Goal: Navigation & Orientation: Find specific page/section

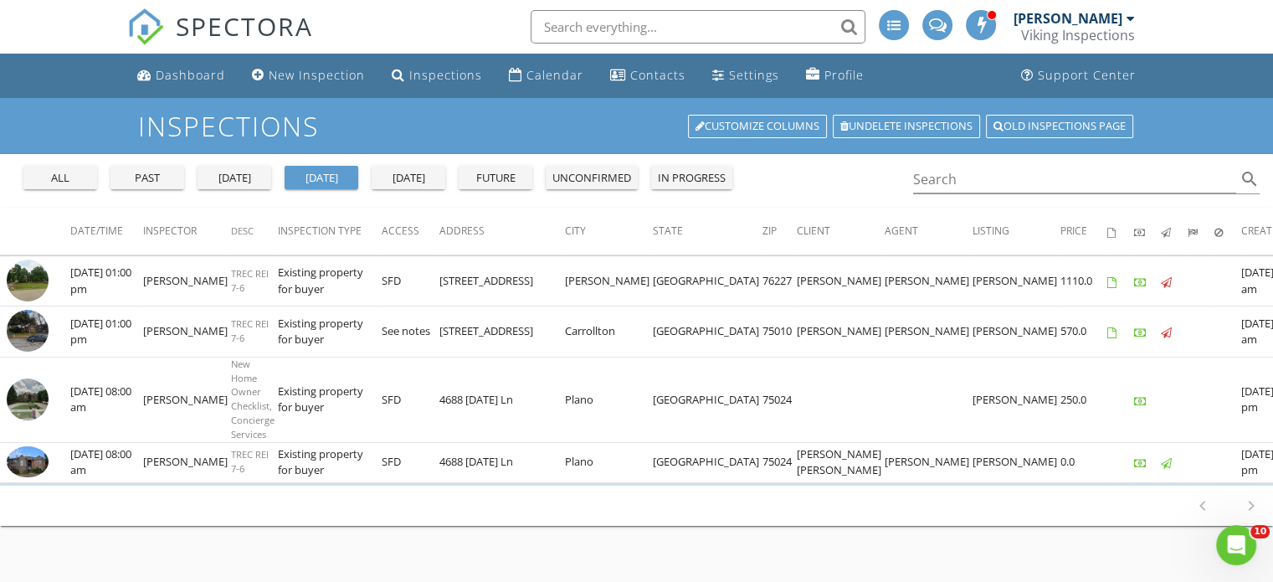
click at [569, 22] on input "text" at bounding box center [698, 26] width 335 height 33
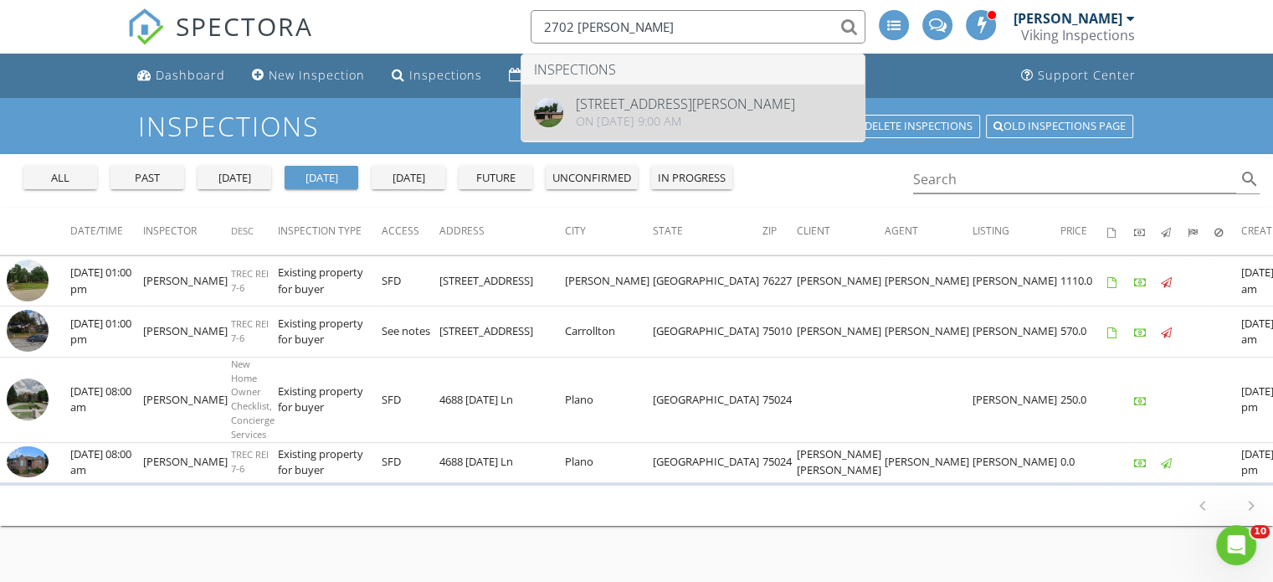
type input "2702 [PERSON_NAME]"
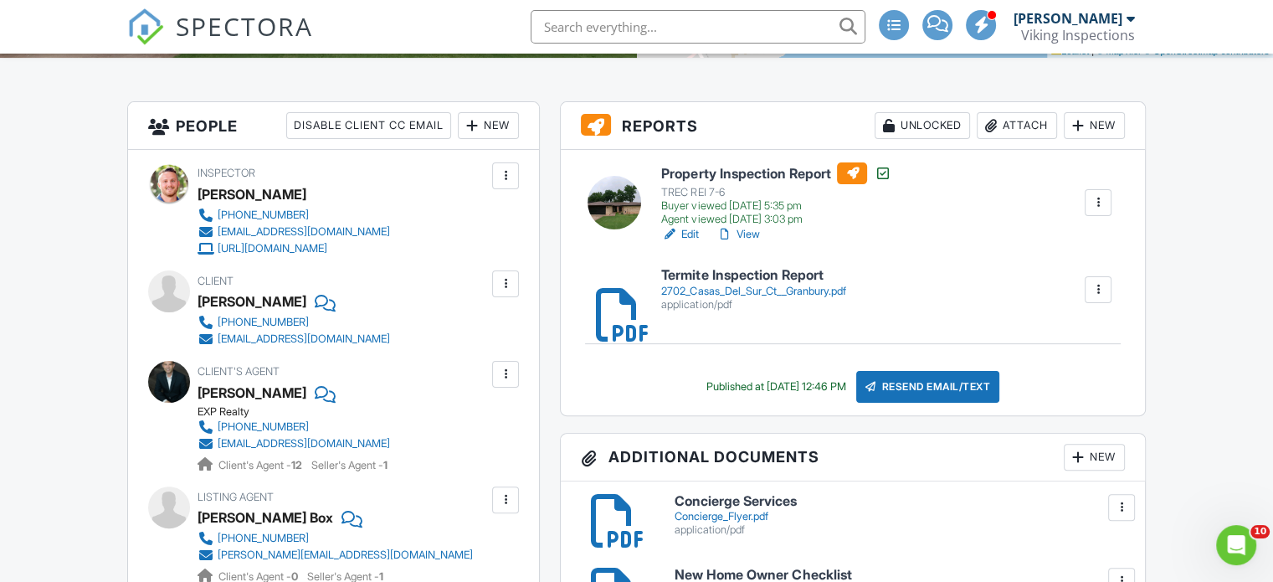
scroll to position [399, 0]
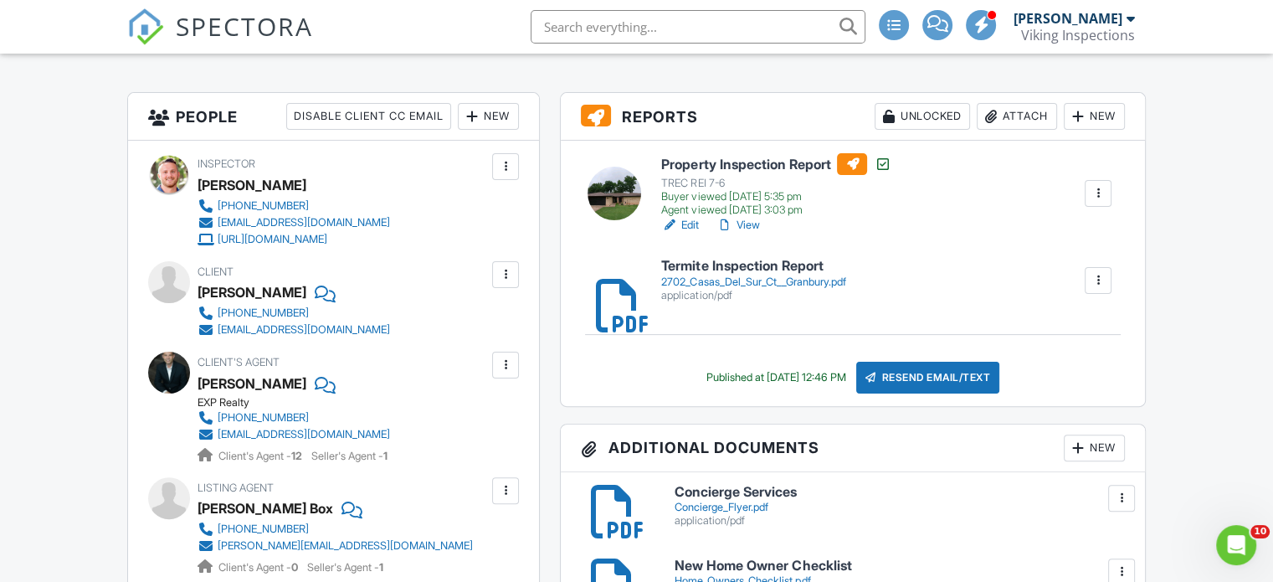
click at [746, 217] on link "View" at bounding box center [738, 225] width 44 height 17
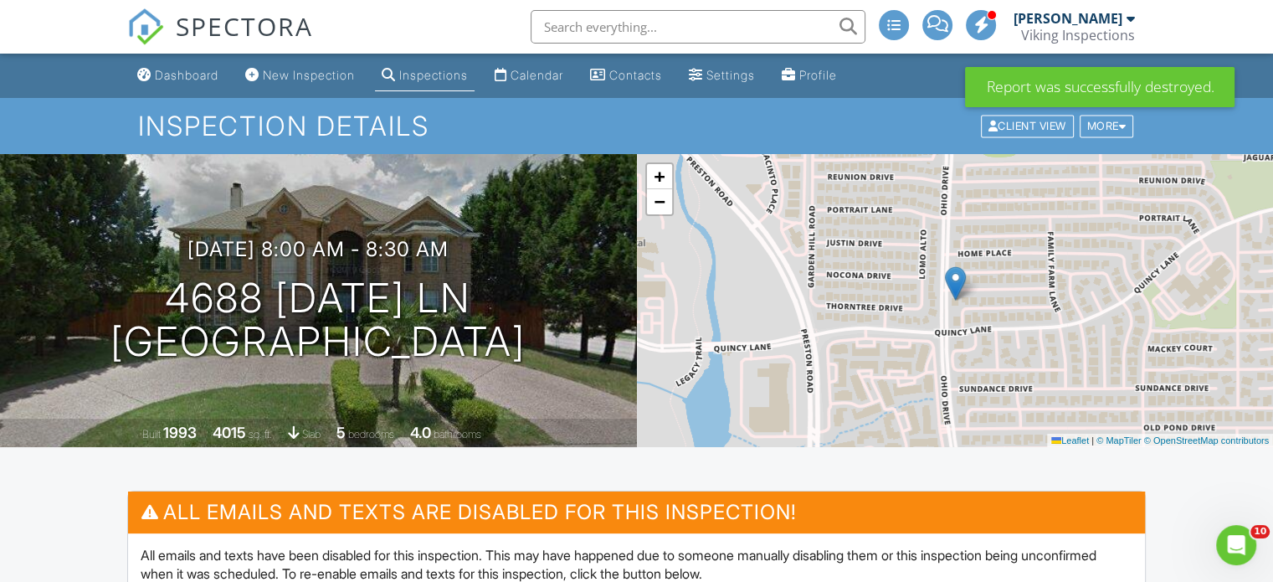
click at [539, 27] on input "text" at bounding box center [698, 26] width 335 height 33
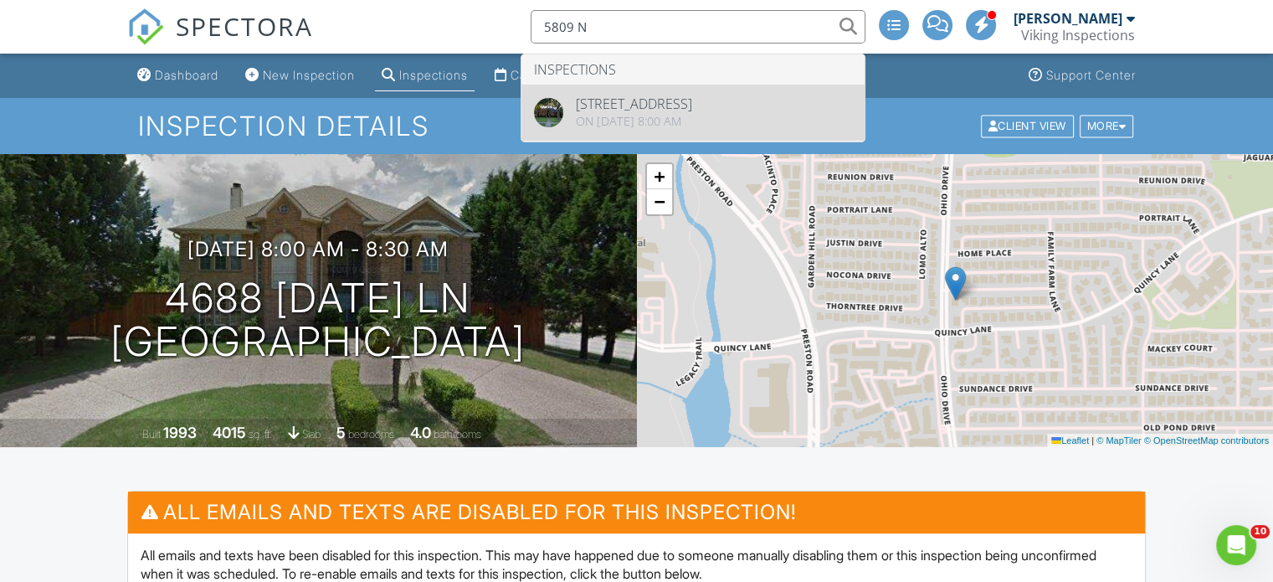
type input "5809 N"
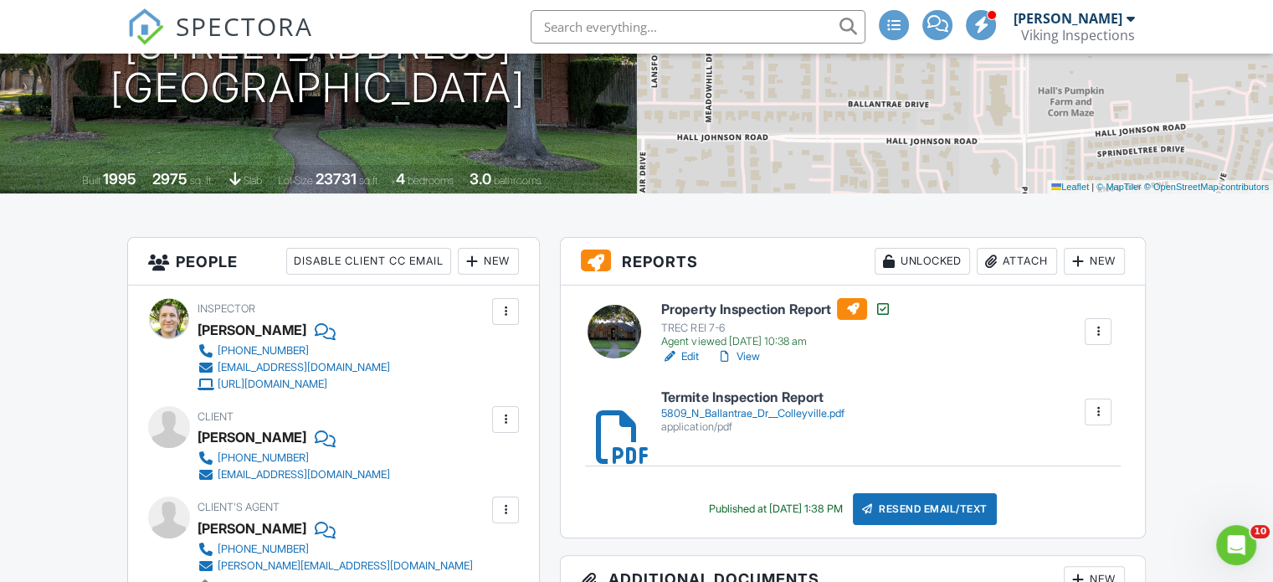
click at [800, 429] on div "application/pdf" at bounding box center [752, 426] width 183 height 13
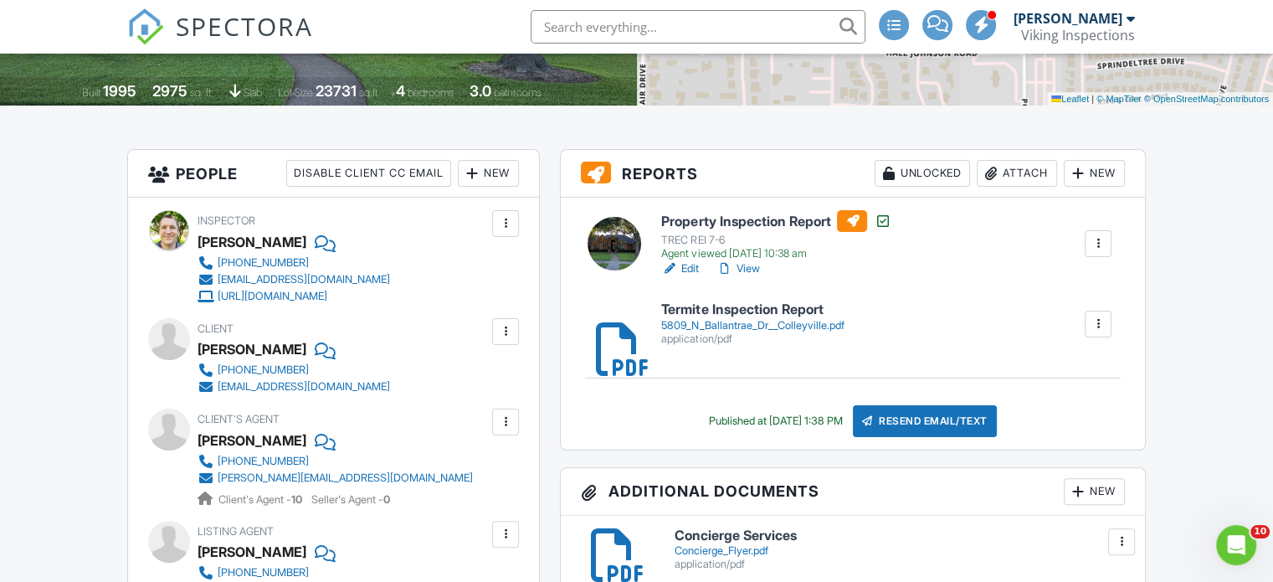
scroll to position [335, 0]
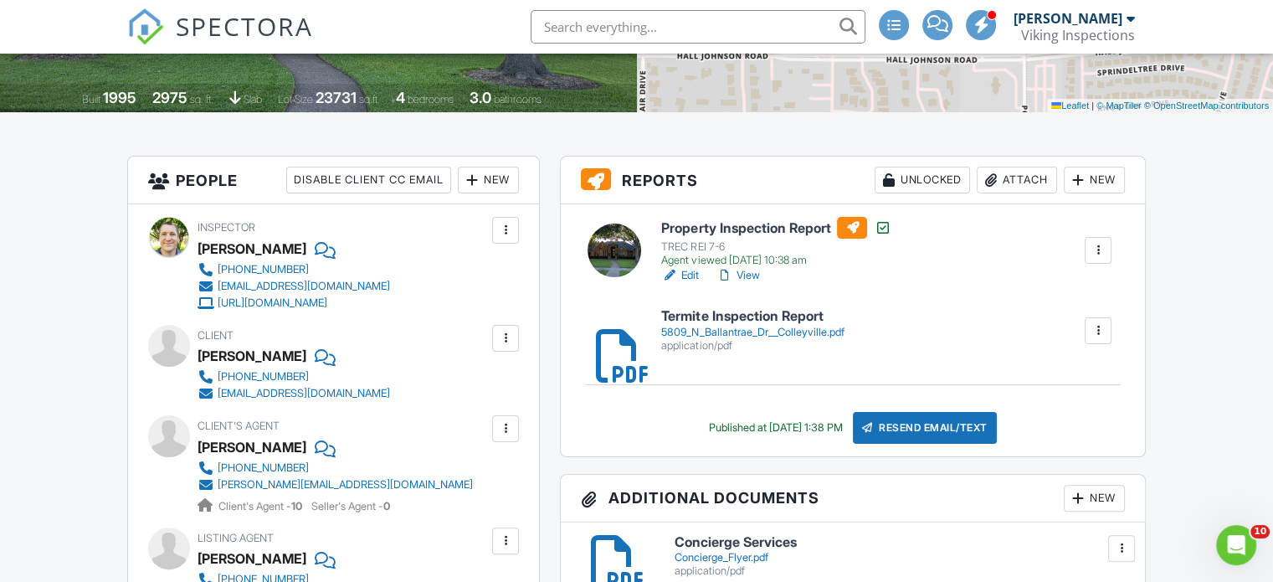
click at [751, 273] on link "View" at bounding box center [738, 275] width 44 height 17
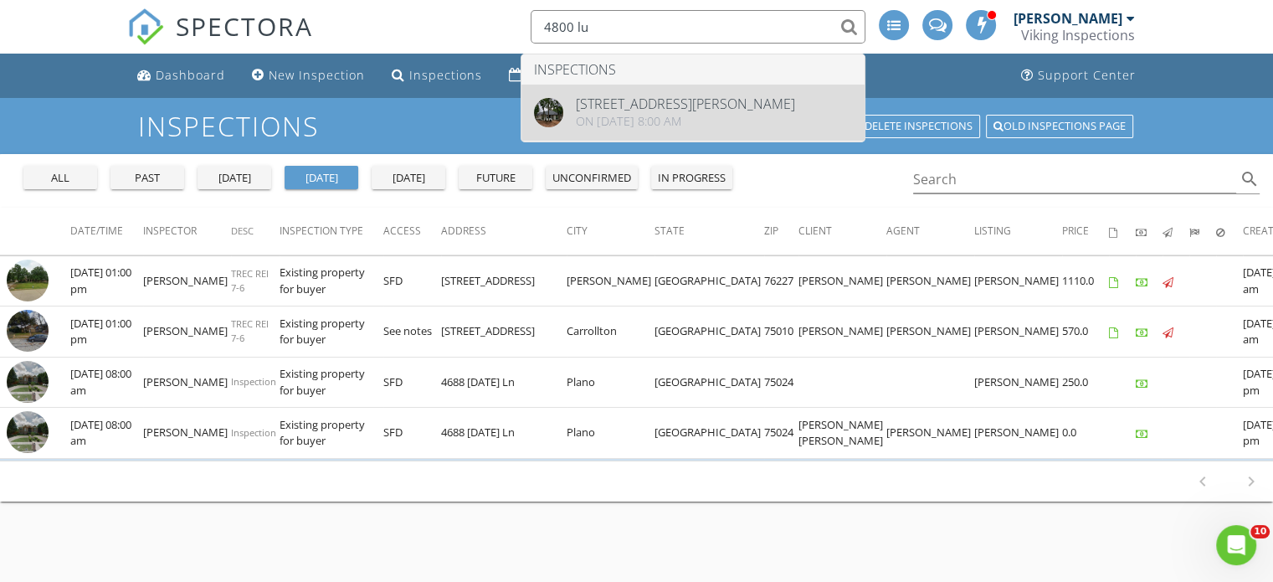
type input "4800 lu"
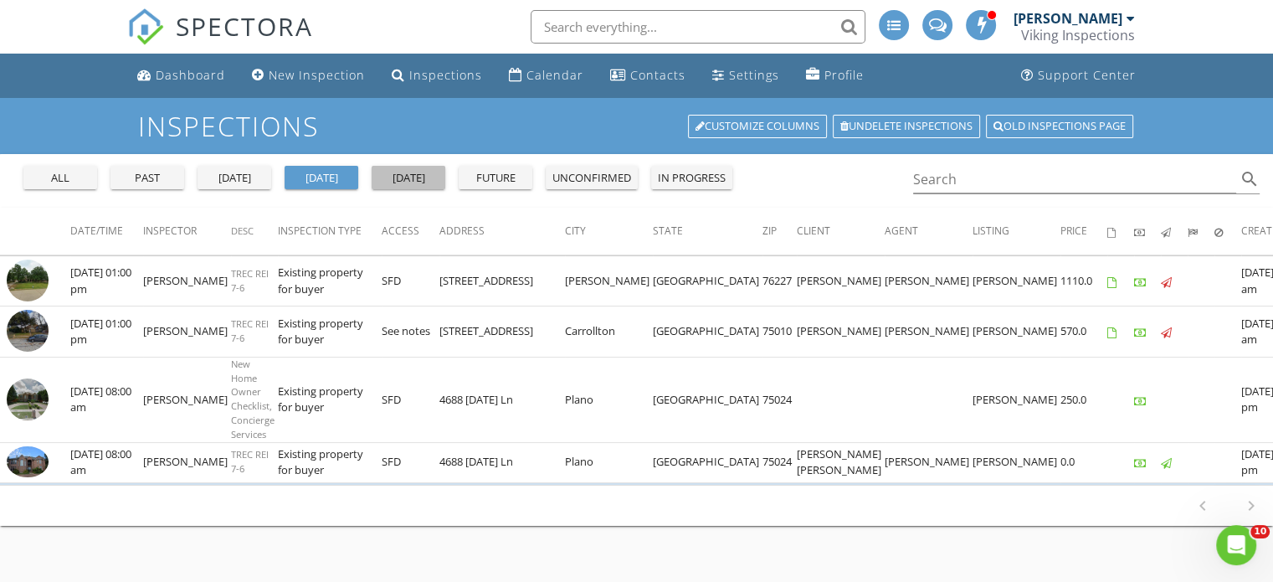
click at [393, 180] on div "[DATE]" at bounding box center [408, 178] width 60 height 17
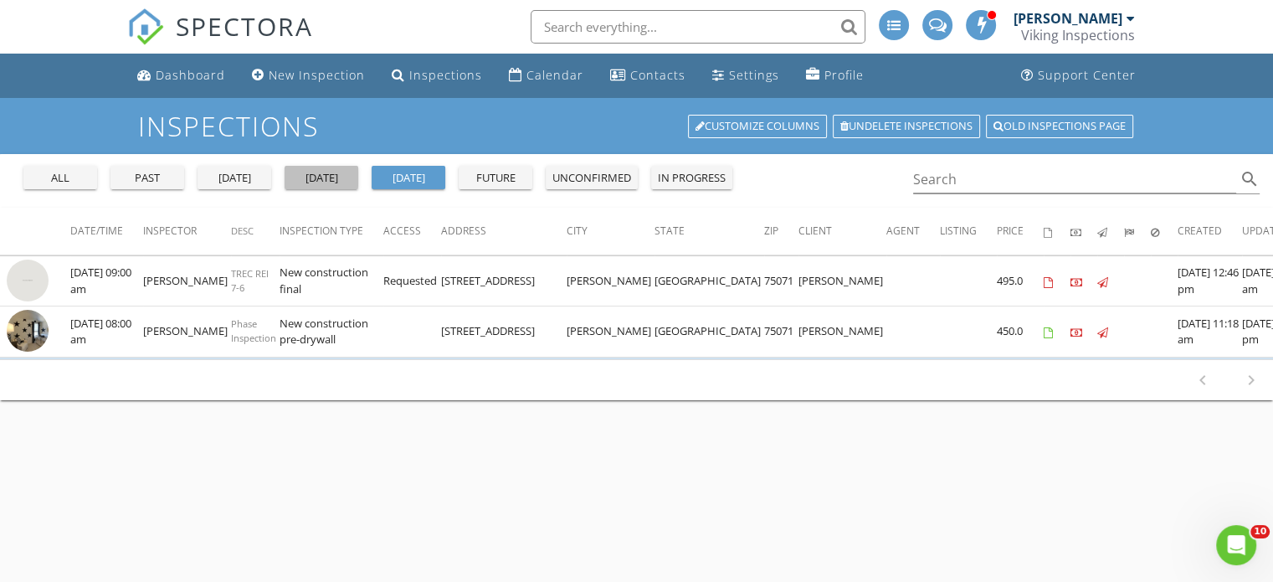
click at [337, 173] on div "[DATE]" at bounding box center [321, 178] width 60 height 17
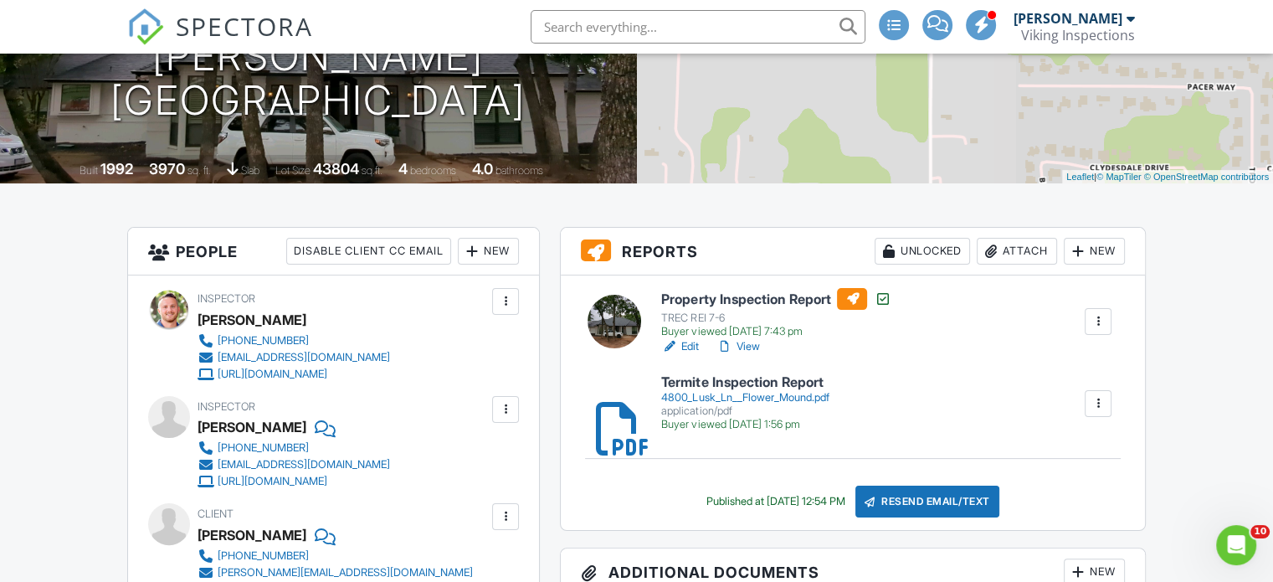
scroll to position [366, 0]
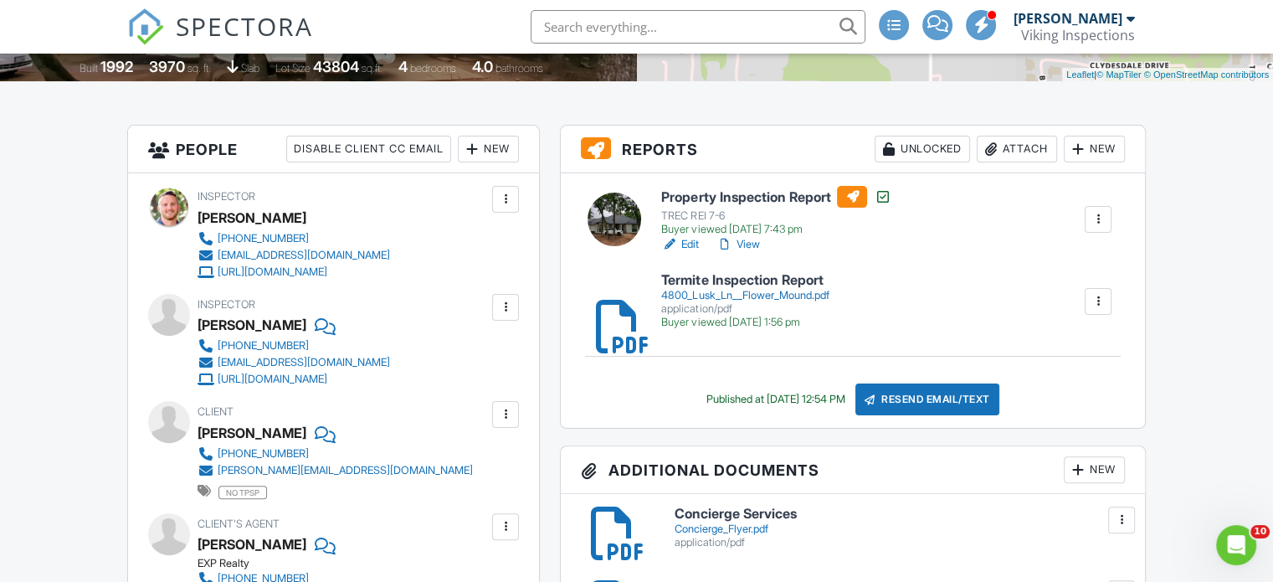
click at [748, 239] on link "View" at bounding box center [738, 244] width 44 height 17
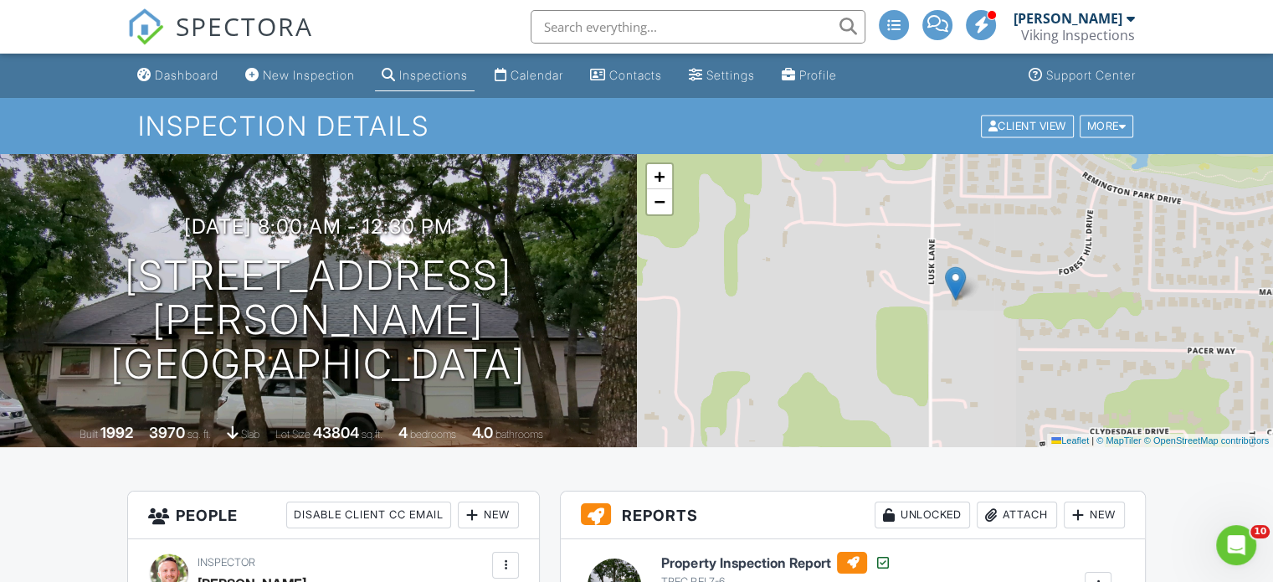
click at [688, 40] on input "text" at bounding box center [698, 26] width 335 height 33
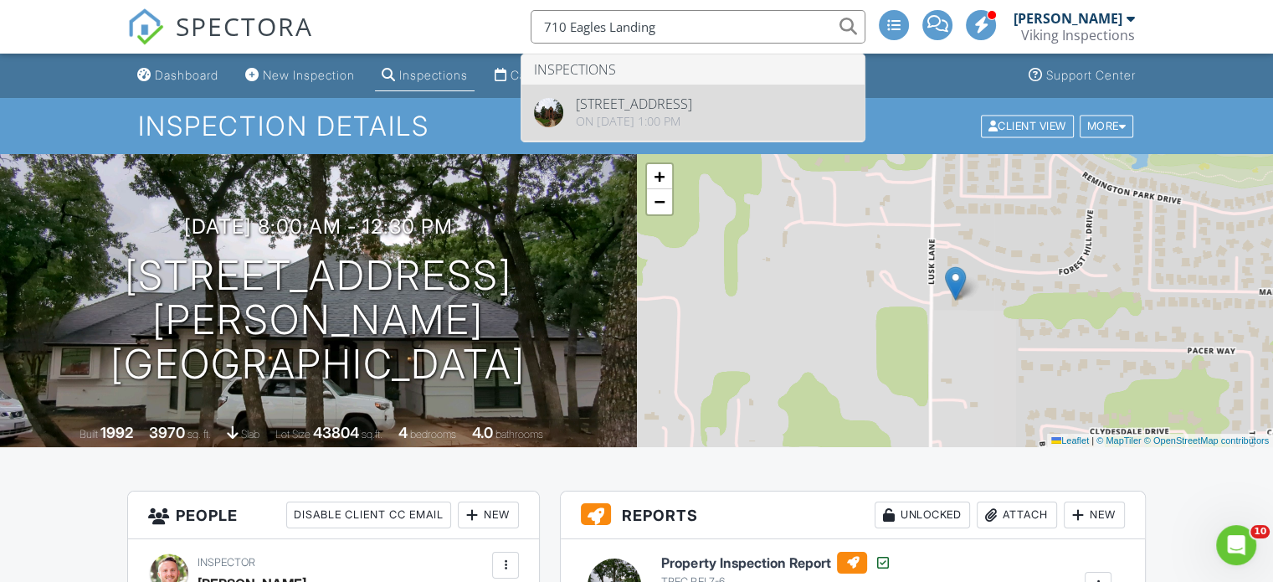
type input "710 Eagles Landing"
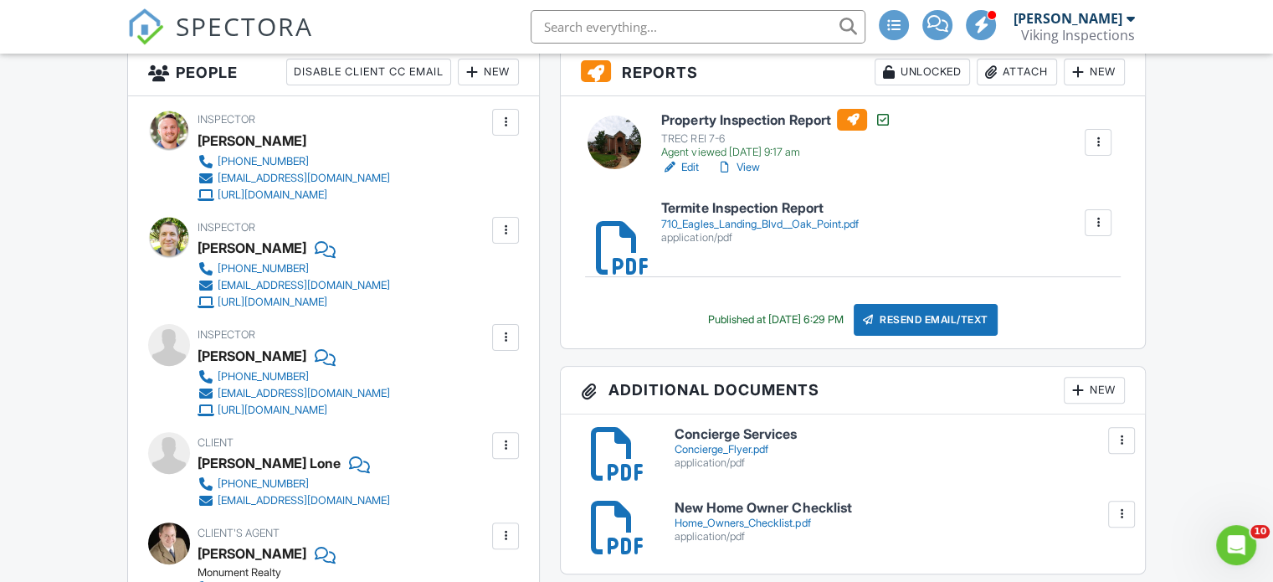
scroll to position [444, 0]
click at [752, 172] on link "View" at bounding box center [738, 166] width 44 height 17
